Goal: Task Accomplishment & Management: Manage account settings

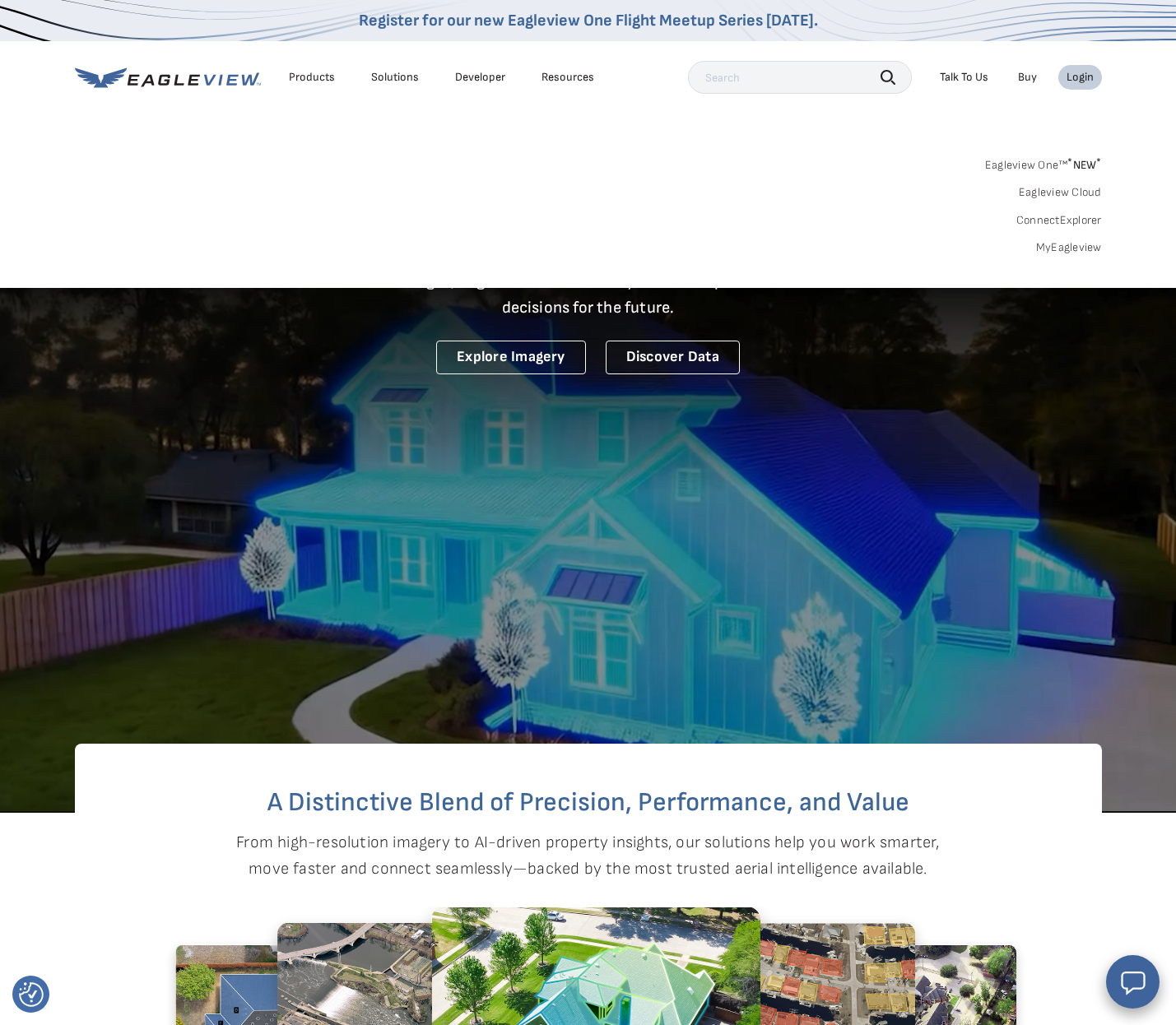
click at [1079, 80] on div "Login" at bounding box center [1079, 77] width 27 height 15
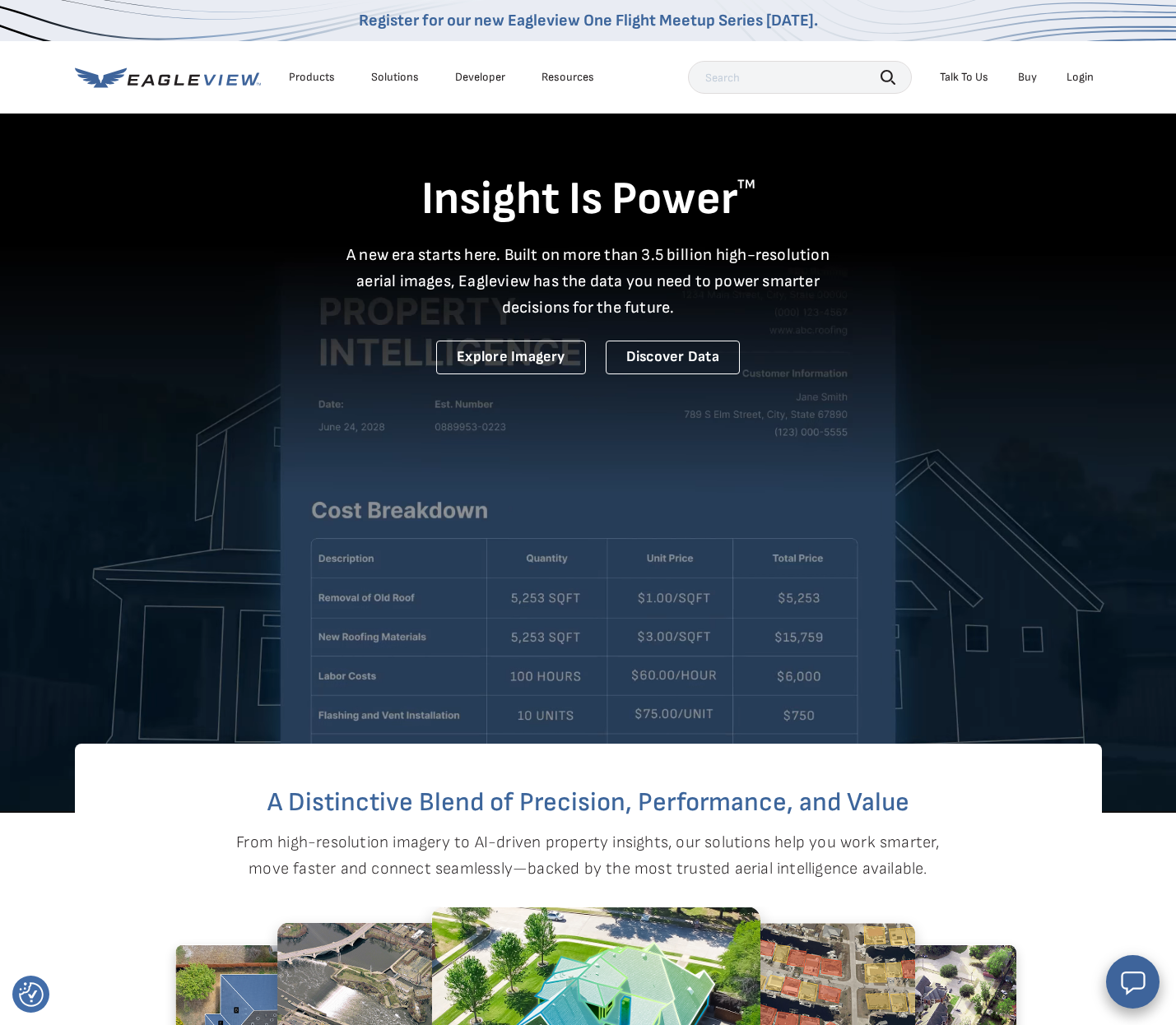
click at [1079, 80] on div "Login" at bounding box center [1079, 77] width 27 height 15
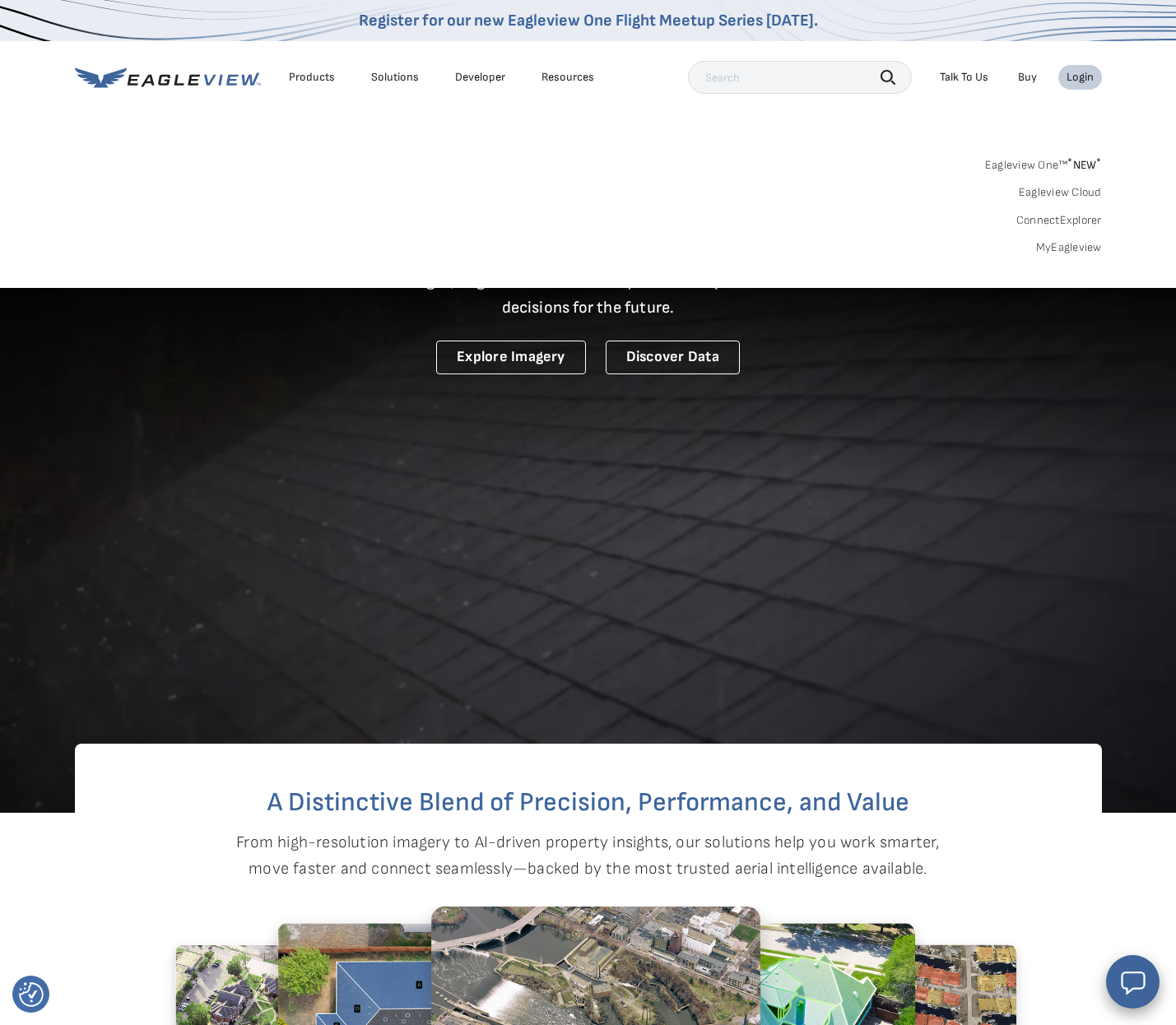
click at [1079, 80] on div "Login" at bounding box center [1079, 77] width 27 height 15
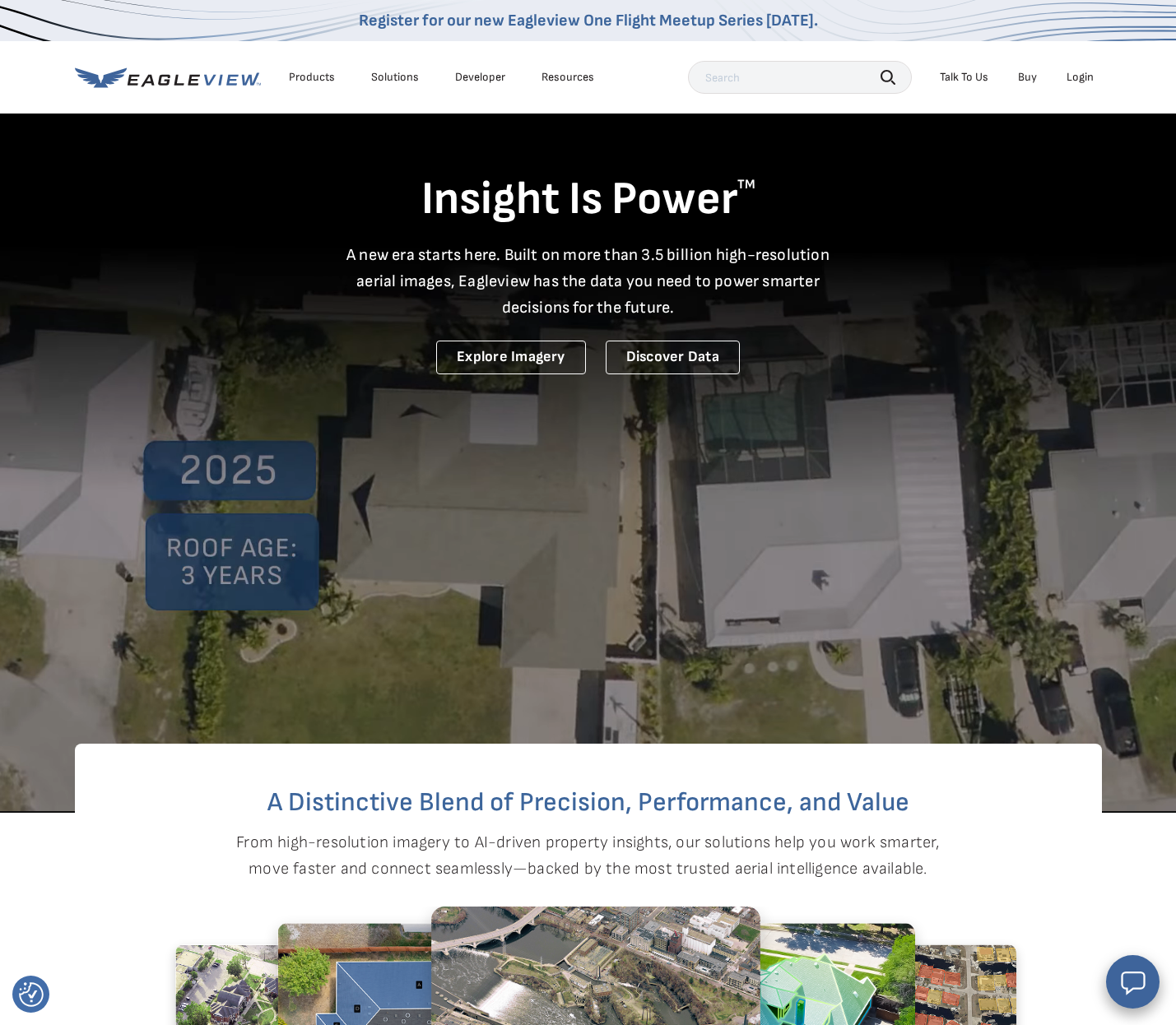
click at [234, 77] on icon at bounding box center [167, 77] width 186 height 21
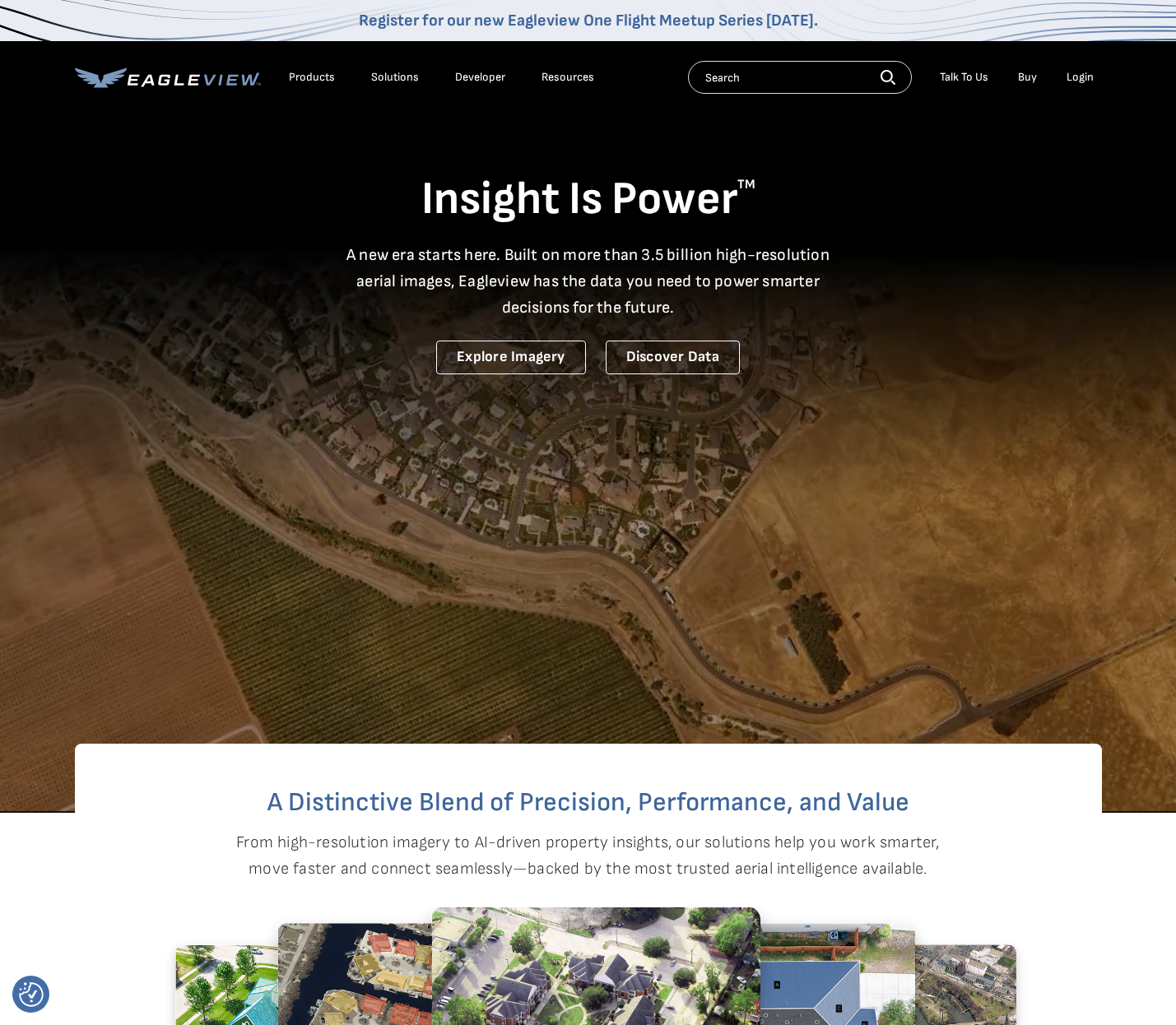
click at [319, 80] on div "Products" at bounding box center [311, 77] width 46 height 15
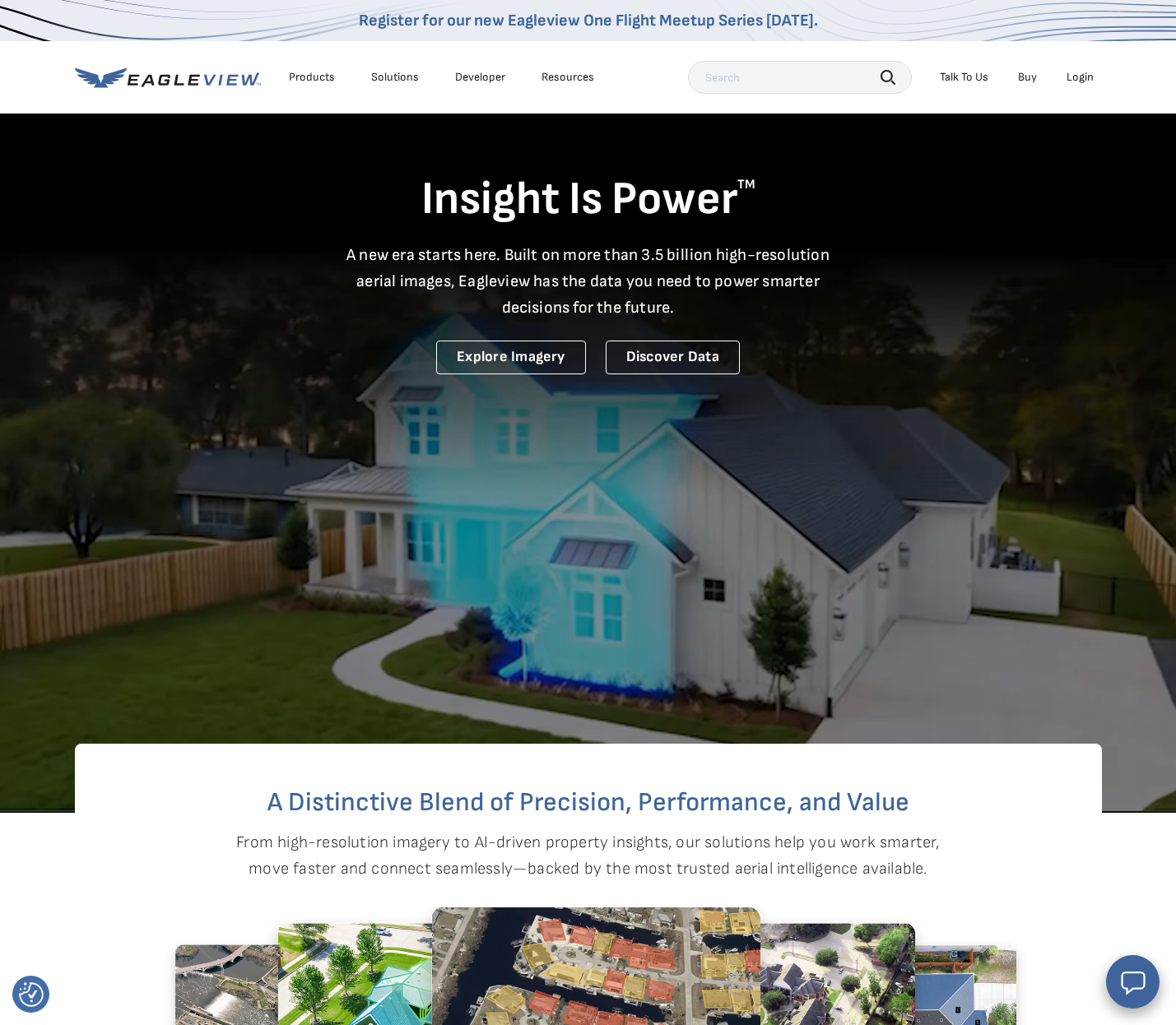
click at [1078, 77] on div "Login" at bounding box center [1079, 77] width 27 height 15
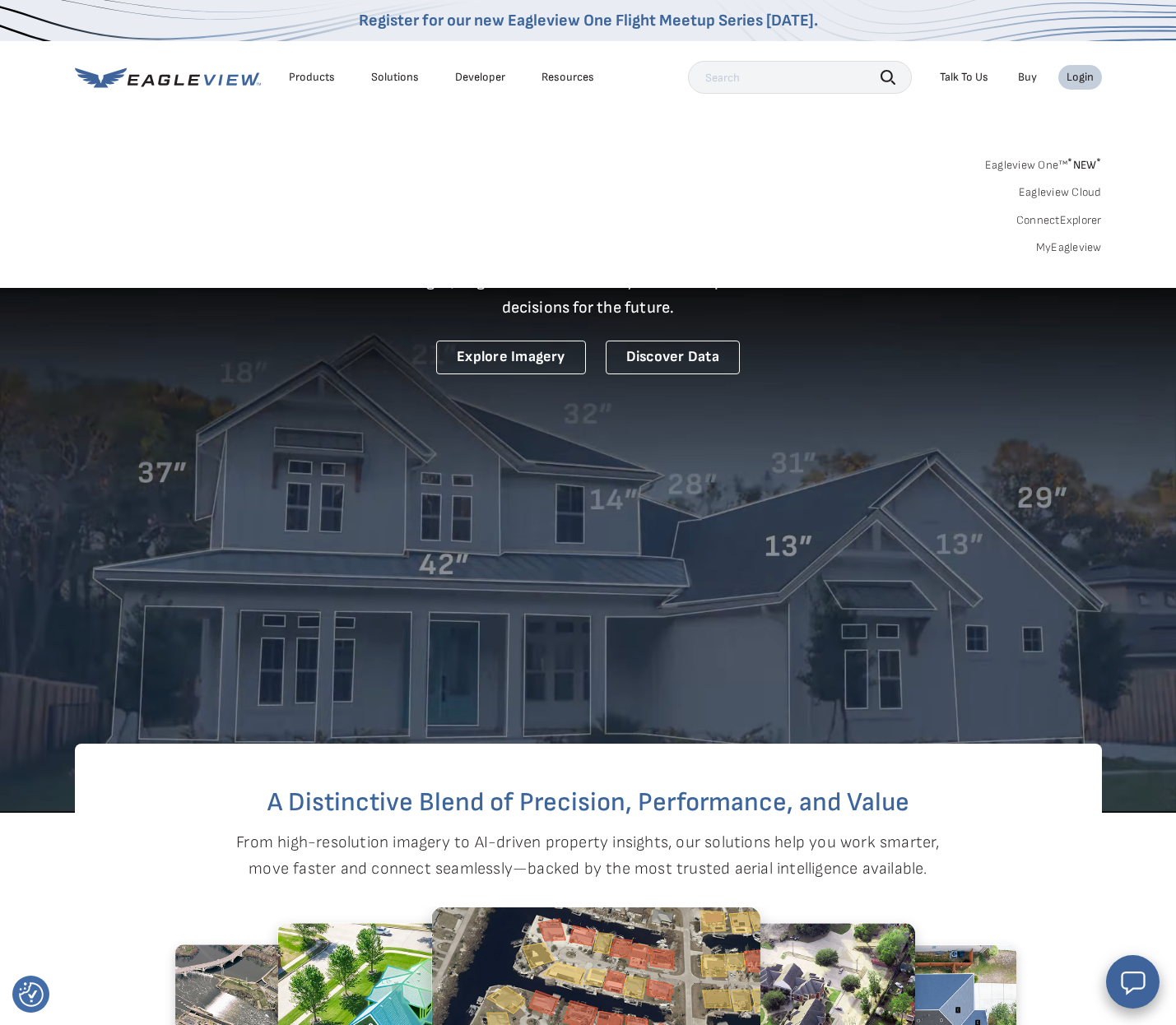
click at [1078, 77] on div "Login" at bounding box center [1079, 77] width 27 height 15
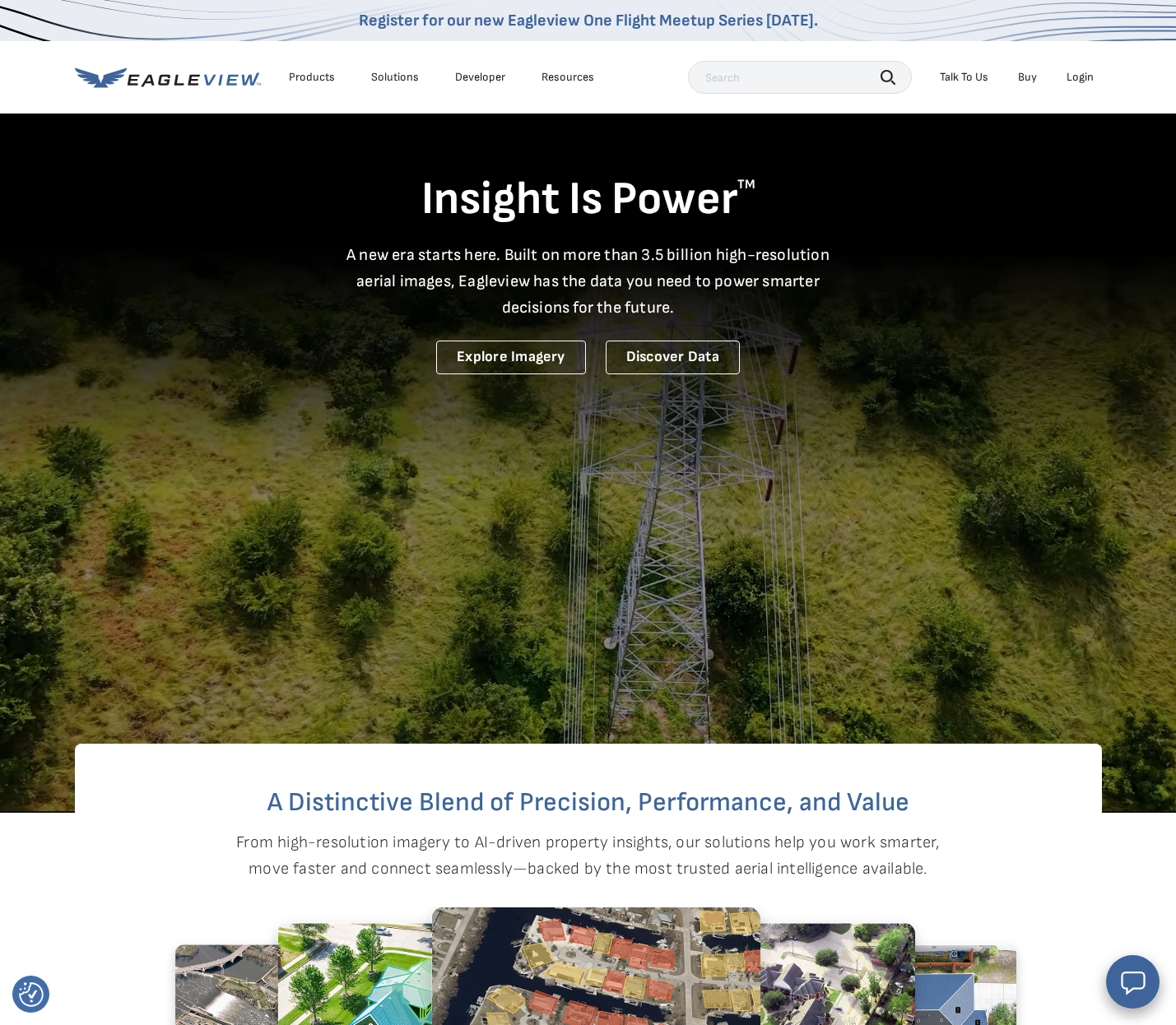
click at [1078, 77] on div "Login" at bounding box center [1079, 77] width 27 height 15
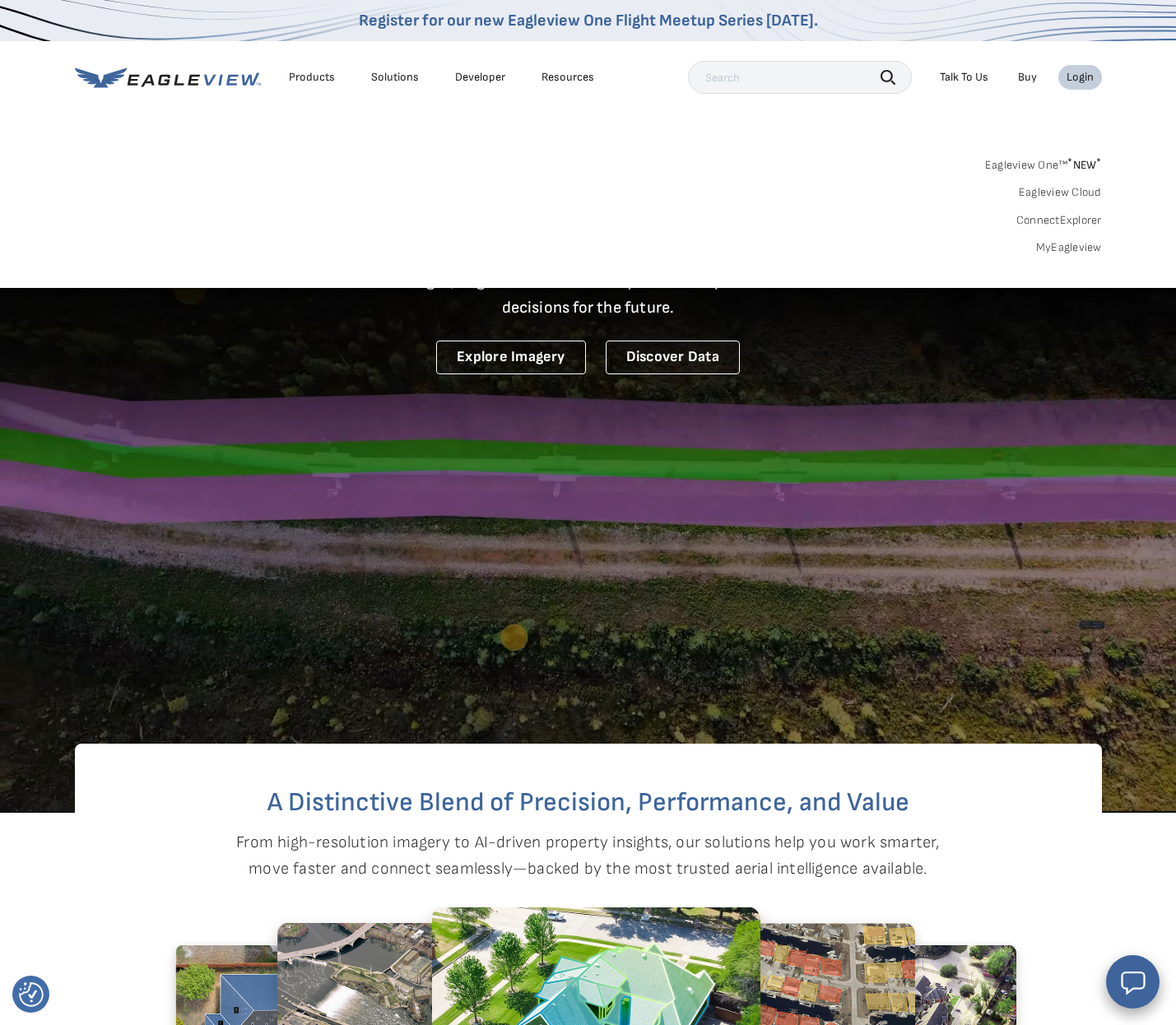
click at [1047, 163] on link "Eagleview One™ * NEW *" at bounding box center [1043, 162] width 117 height 19
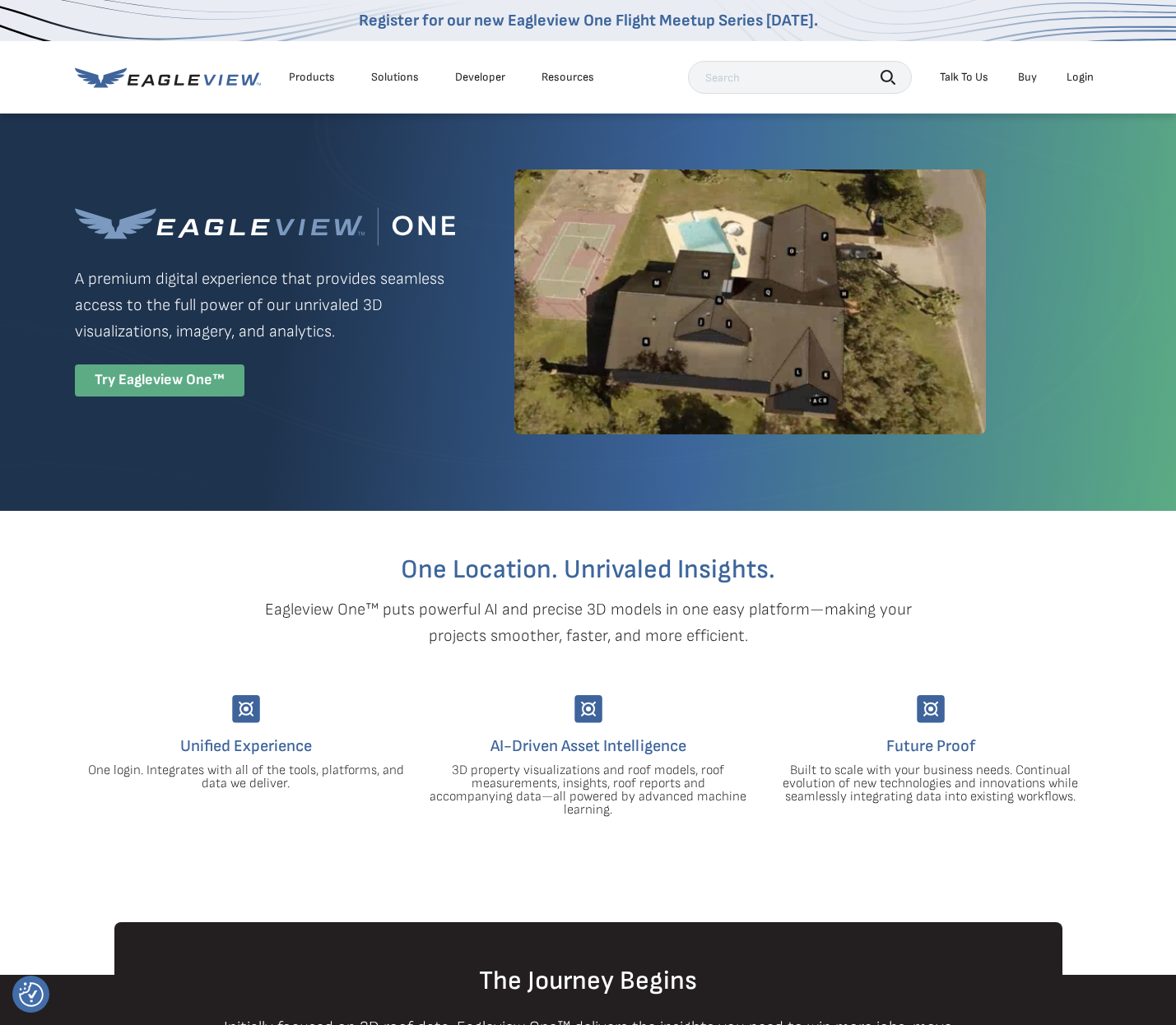
click at [200, 397] on div "Try Eagleview One™" at bounding box center [160, 380] width 170 height 32
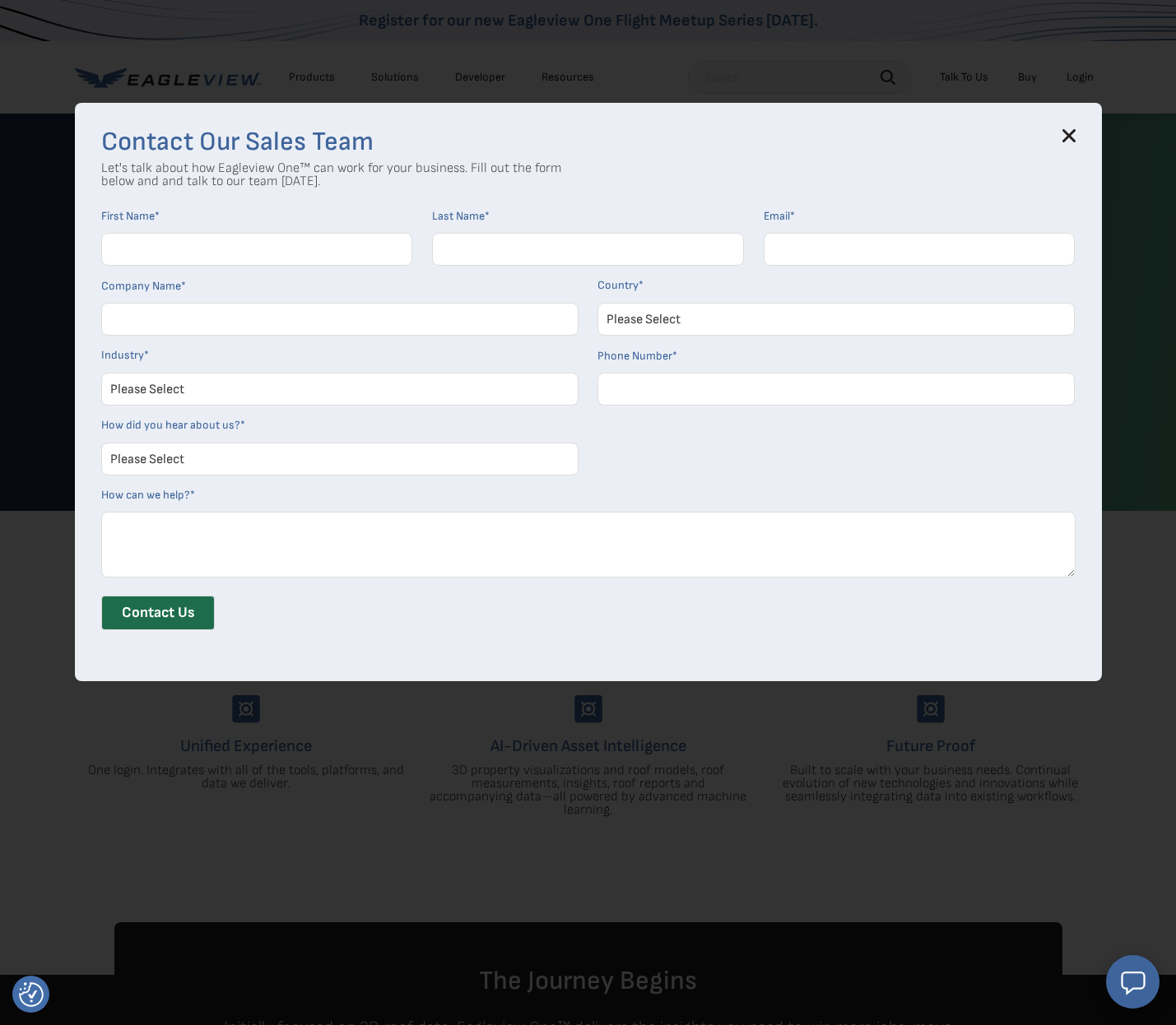
click at [1070, 136] on icon at bounding box center [1068, 135] width 11 height 11
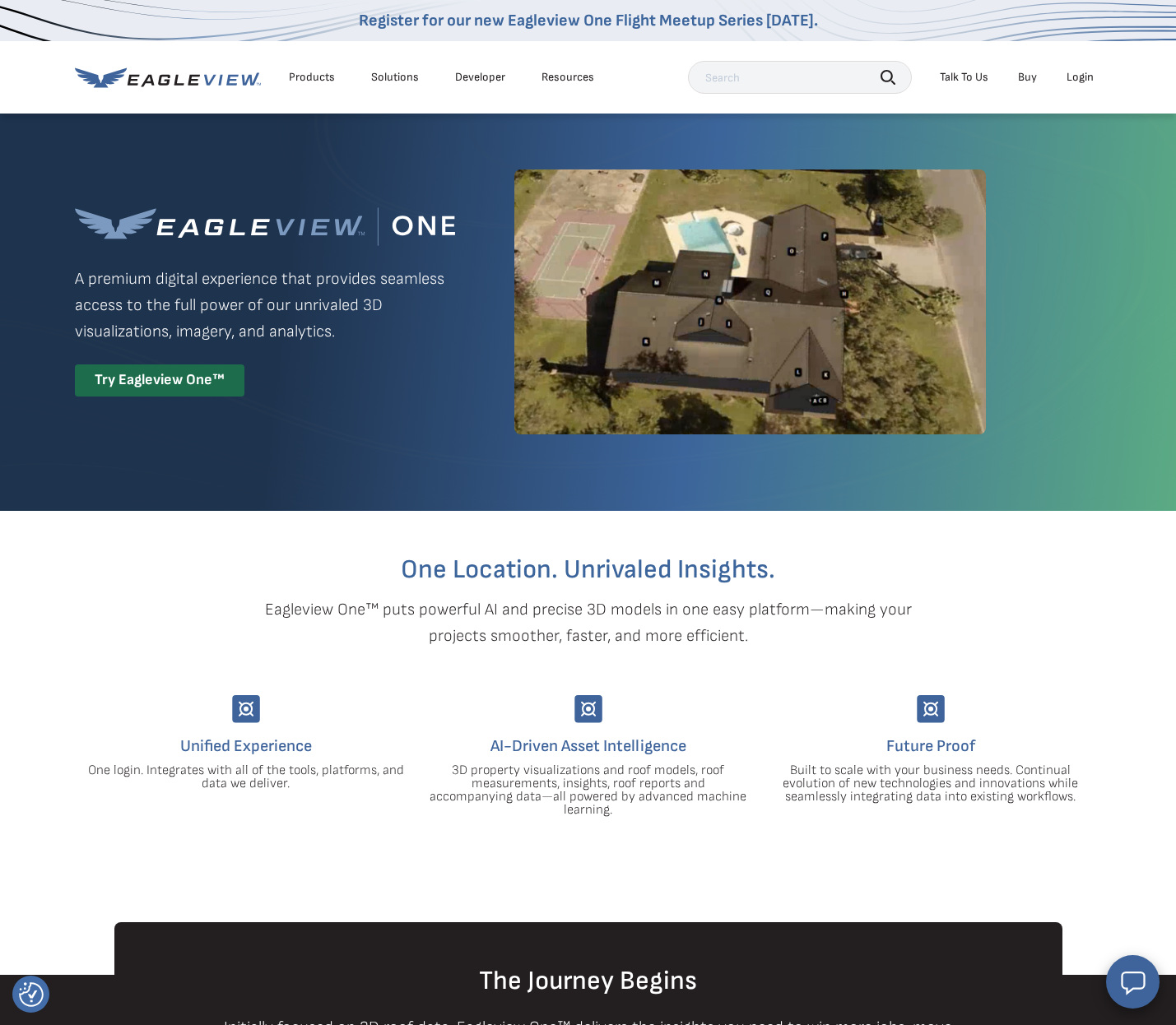
click at [1079, 82] on div "Login" at bounding box center [1079, 77] width 27 height 15
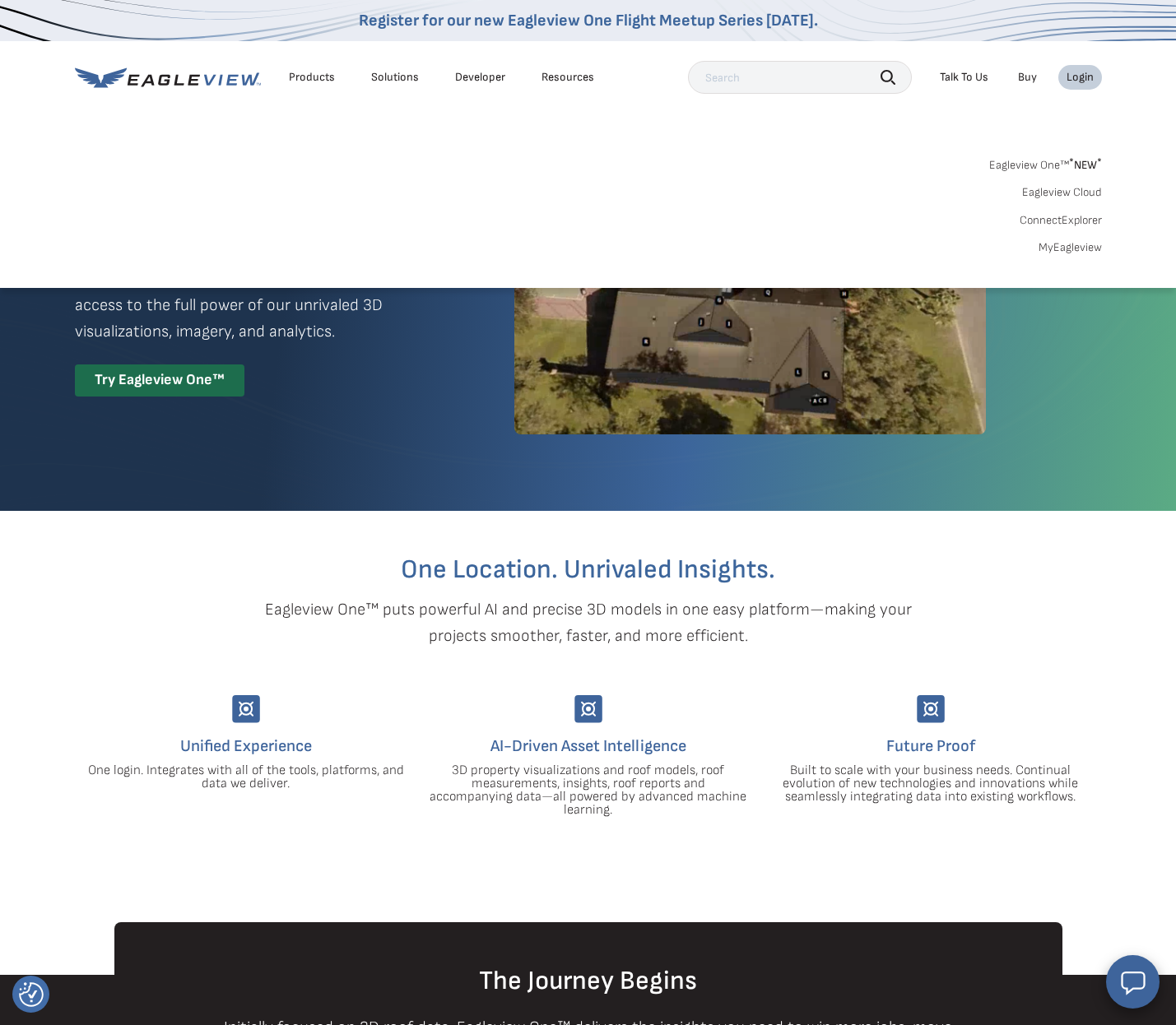
click at [1069, 245] on link "MyEagleview" at bounding box center [1070, 248] width 63 height 15
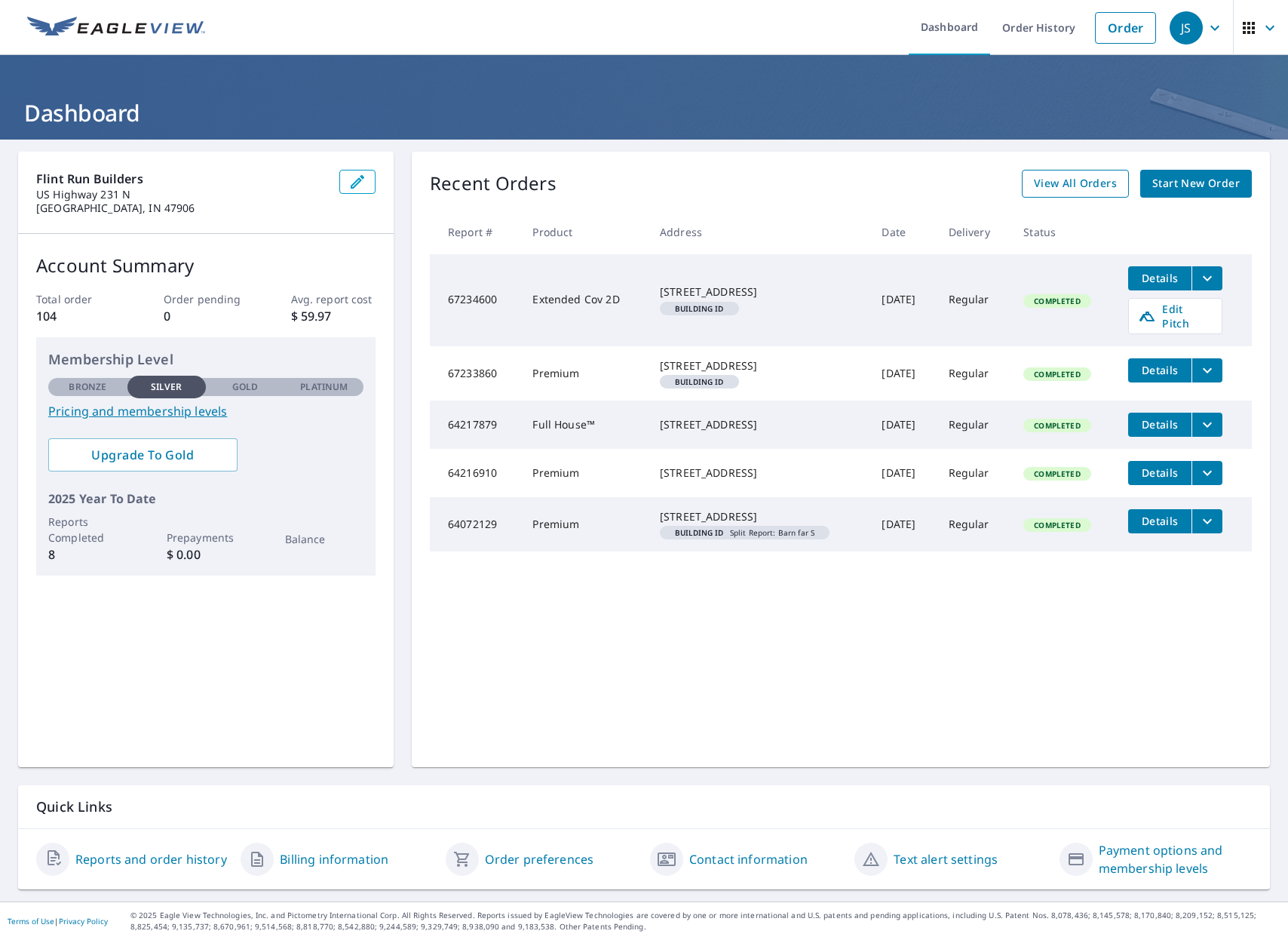
click at [1077, 184] on span "View All Orders" at bounding box center [1074, 183] width 83 height 19
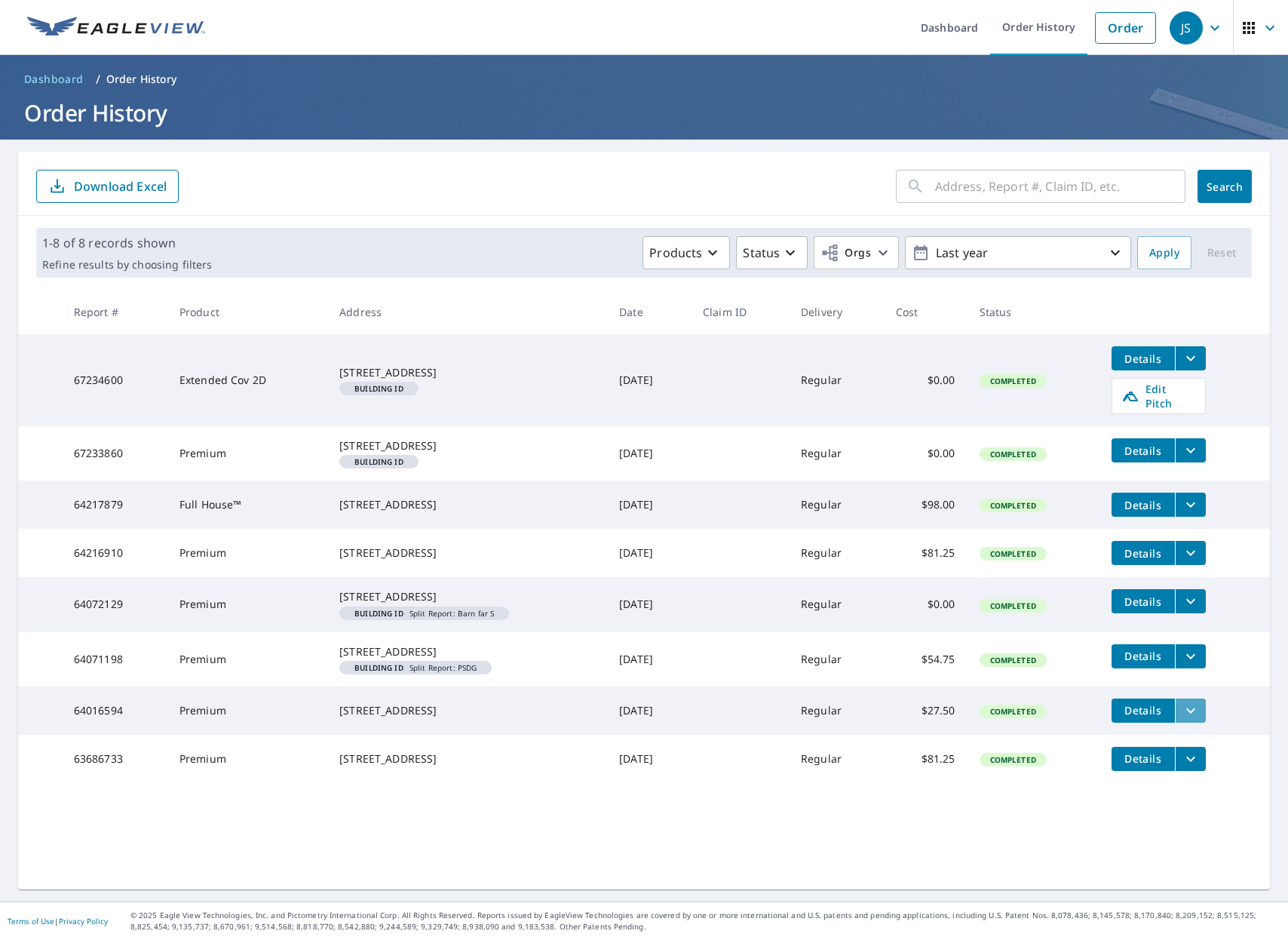
click at [1077, 719] on icon "filesDropdownBtn-64016594" at bounding box center [1190, 710] width 18 height 18
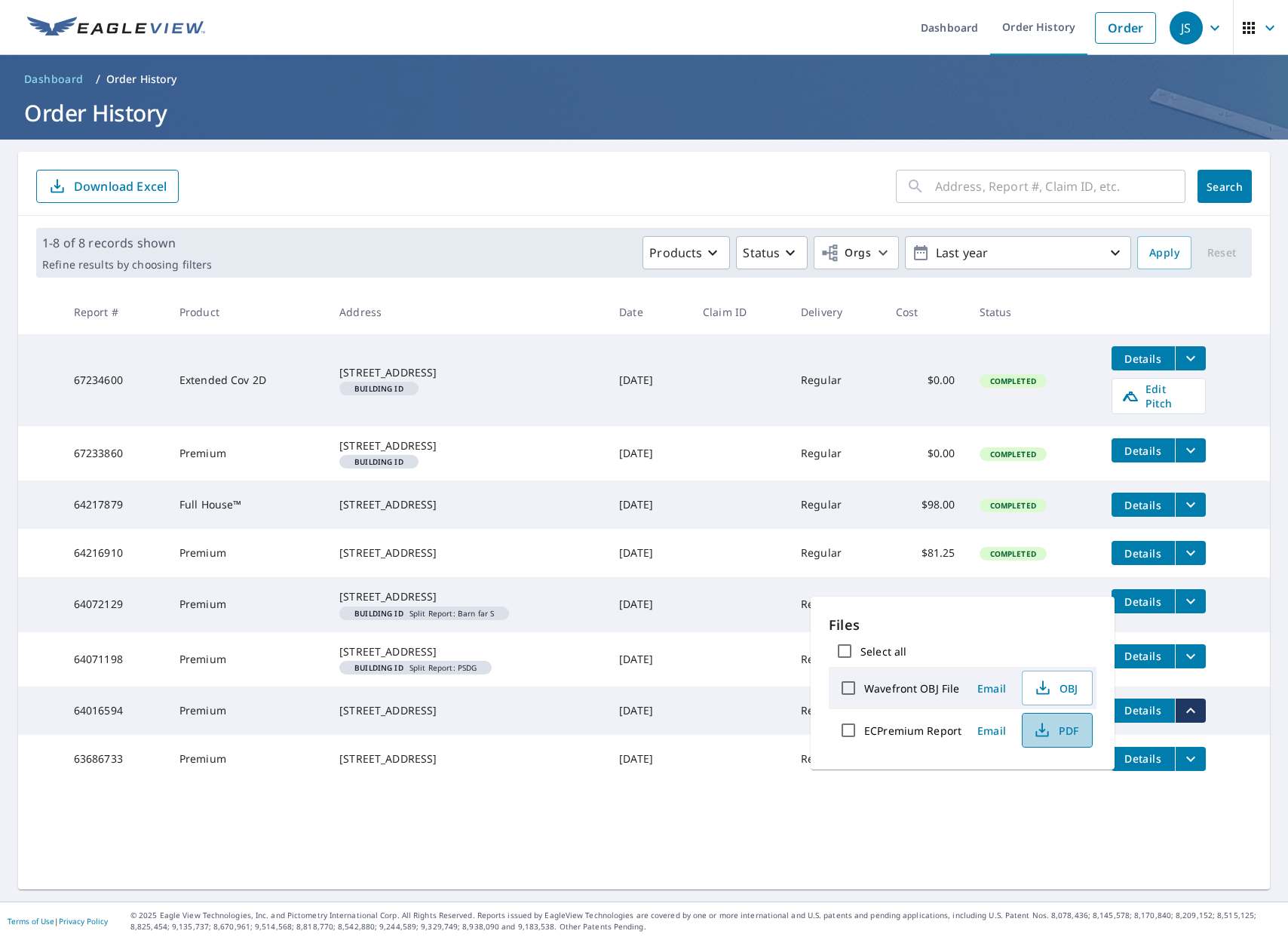
click at [1069, 732] on span "PDF" at bounding box center [1055, 730] width 48 height 18
